Goal: Information Seeking & Learning: Learn about a topic

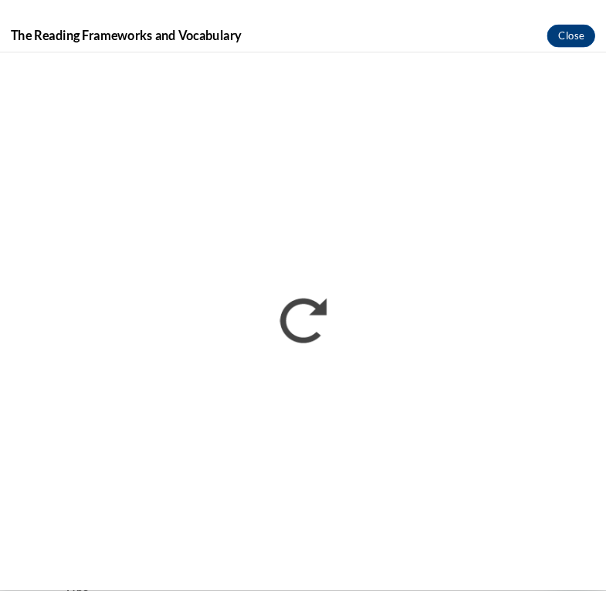
scroll to position [604, 0]
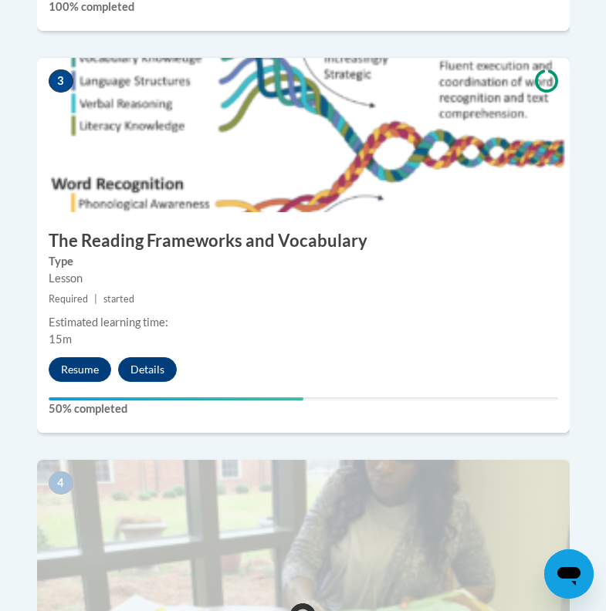
scroll to position [1318, 0]
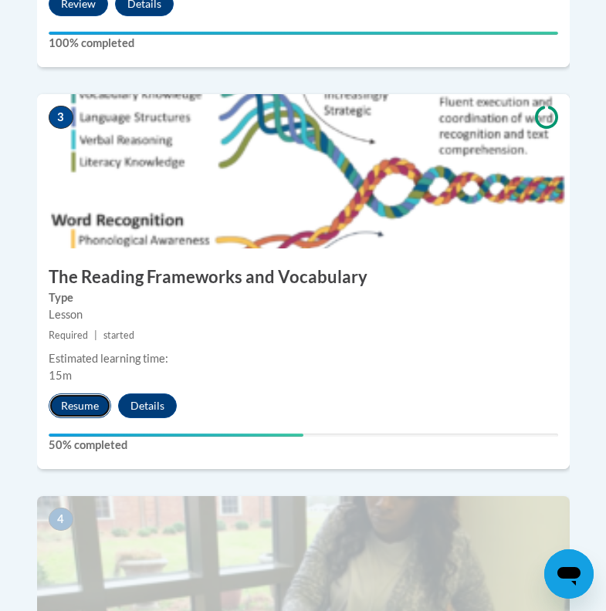
click at [80, 394] on button "Resume" at bounding box center [80, 406] width 63 height 25
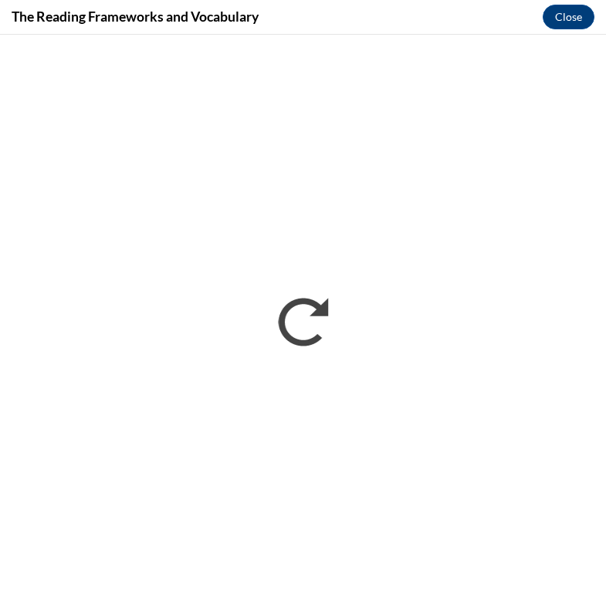
scroll to position [0, 0]
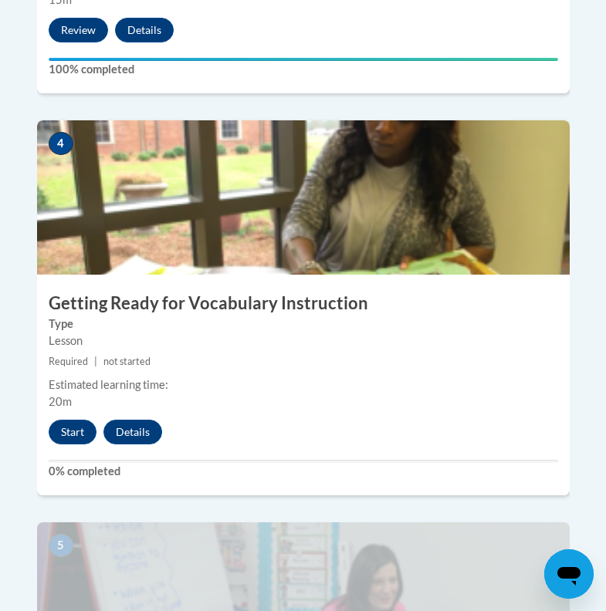
scroll to position [1701, 0]
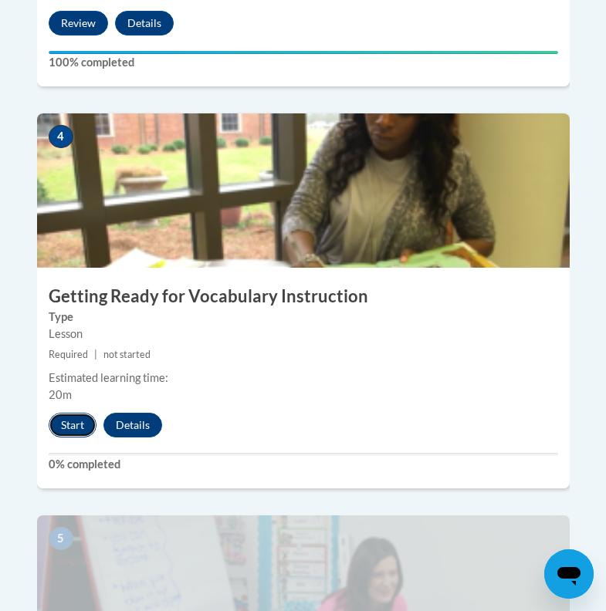
click at [73, 413] on button "Start" at bounding box center [73, 425] width 48 height 25
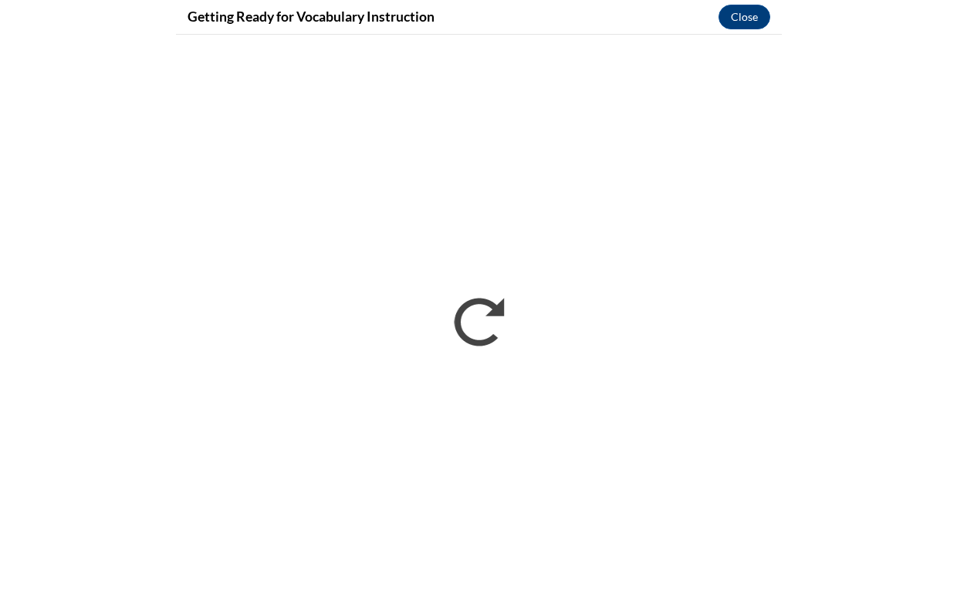
scroll to position [1653, 0]
